Goal: Information Seeking & Learning: Find specific fact

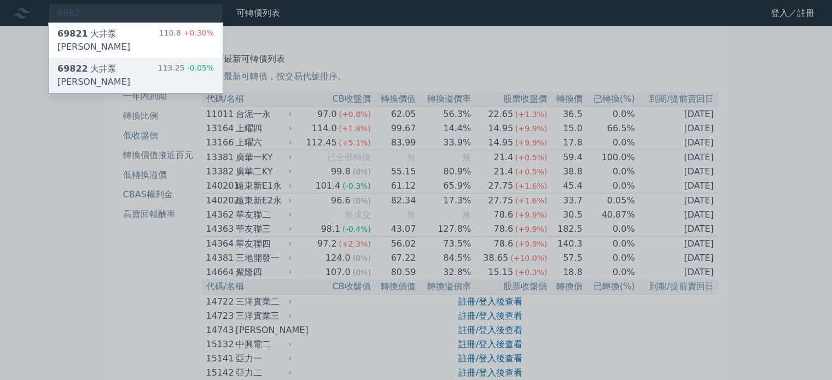
type input "6982"
click at [115, 58] on div "69822 大井泵浦二 113.25 -0.05%" at bounding box center [136, 75] width 174 height 35
